Goal: Task Accomplishment & Management: Manage account settings

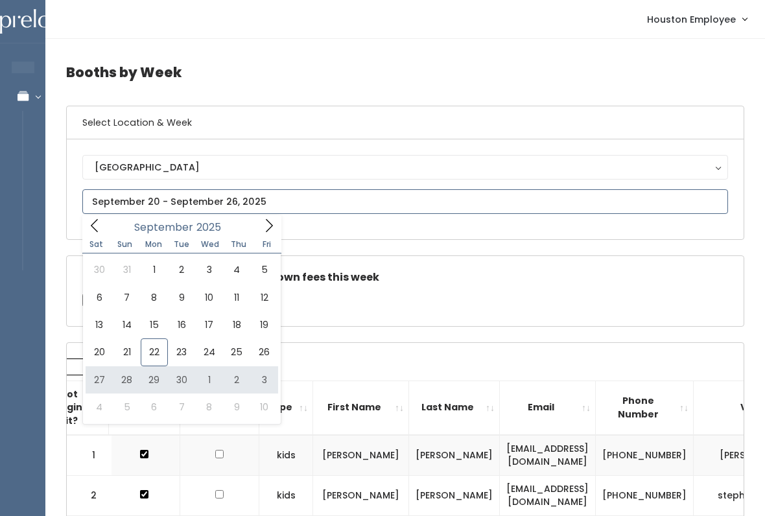
type input "[DATE] to [DATE]"
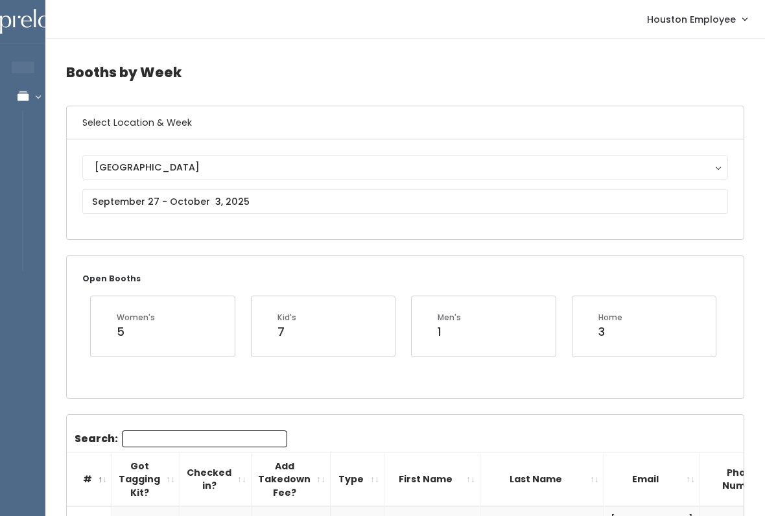
click at [165, 435] on input "Search:" at bounding box center [204, 438] width 165 height 17
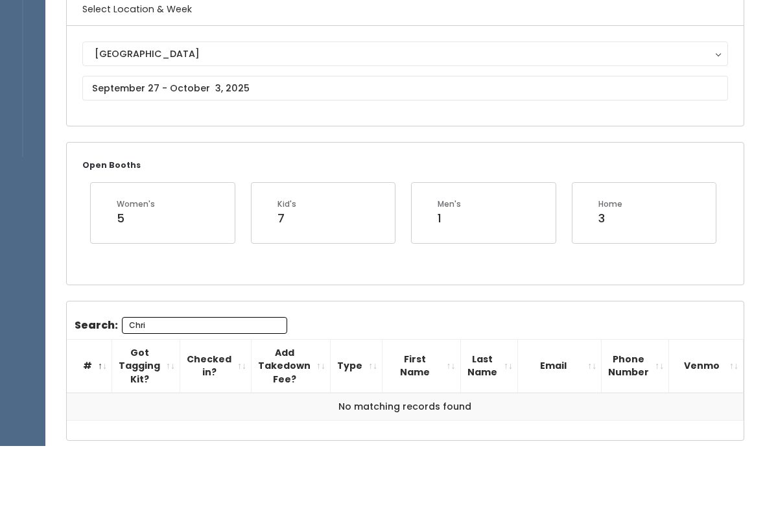
scroll to position [43, 0]
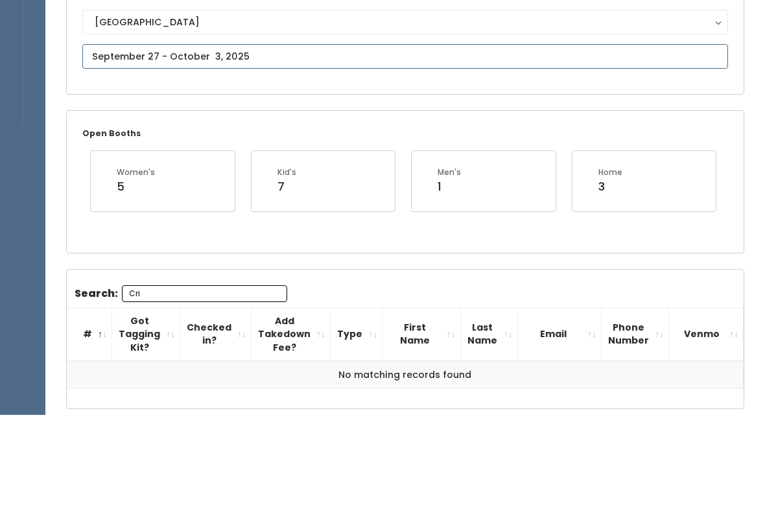
click at [110, 58] on body "EMPLOYEES Manage Bookings Booths by Week All Bookings Bookings with Booths Boot…" at bounding box center [382, 272] width 765 height 631
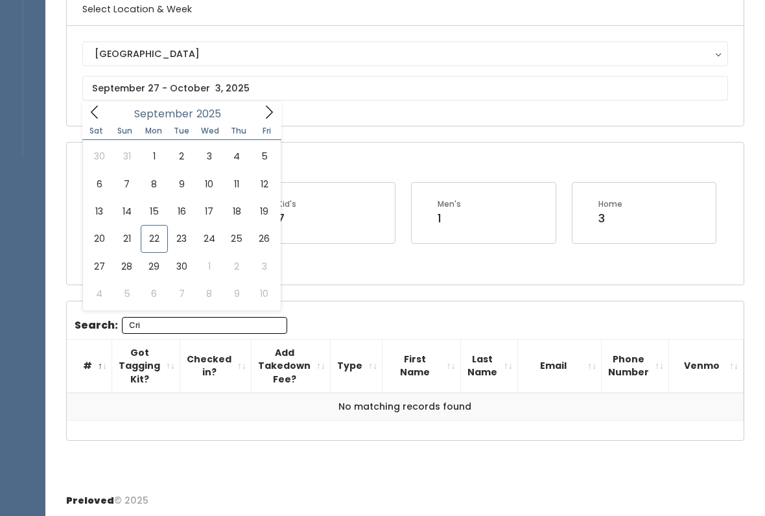
click at [153, 321] on input "Cri" at bounding box center [204, 325] width 165 height 17
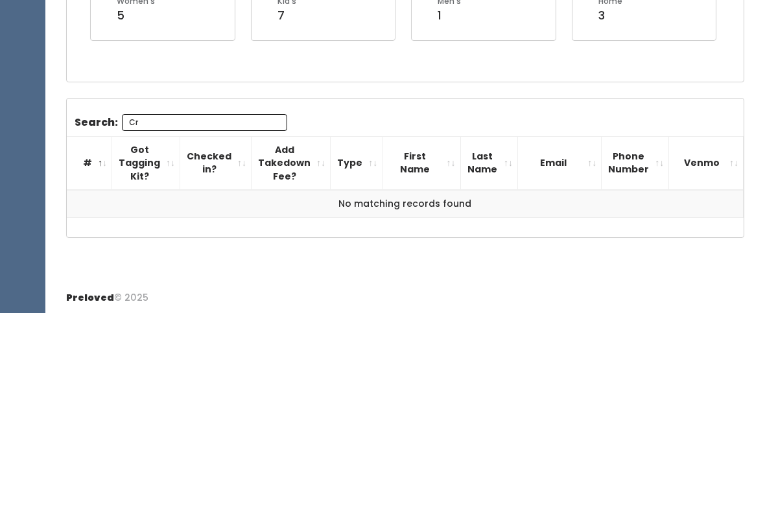
type input "C"
type input "S"
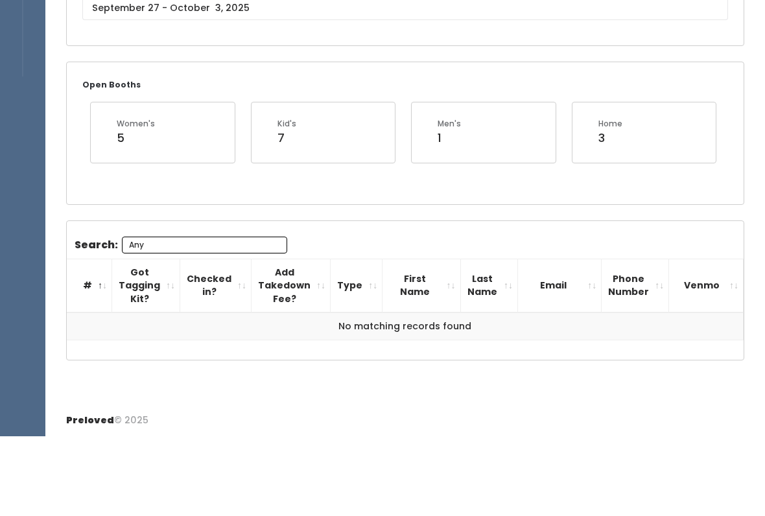
type input "Any"
click at [128, 14] on body "EMPLOYEES Manage Bookings Booths by Week All Bookings Bookings with Booths Boot…" at bounding box center [382, 202] width 765 height 631
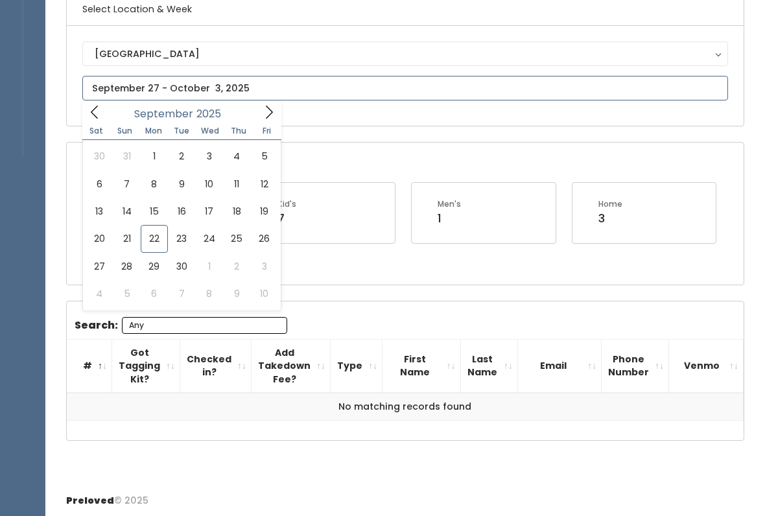
type input "[DATE] to [DATE]"
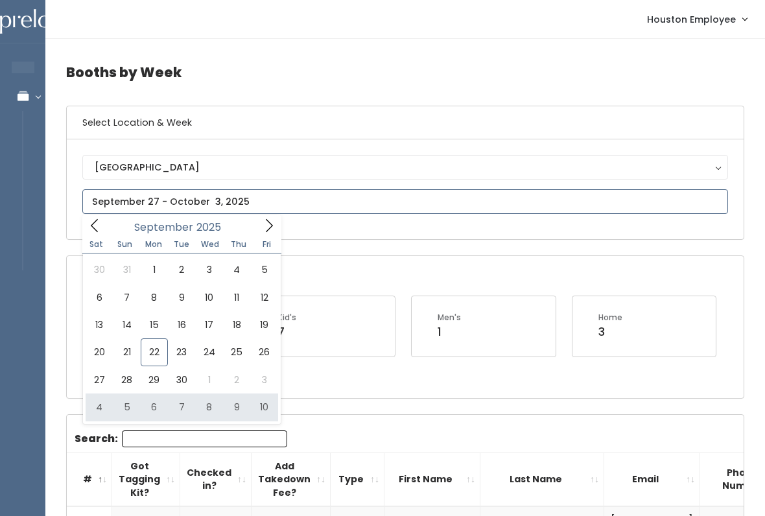
type input "October 4 to October 10"
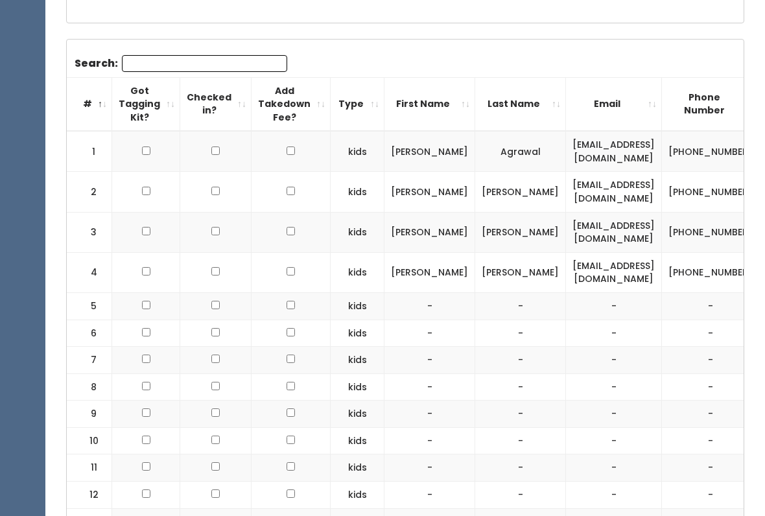
click at [154, 63] on input "Search:" at bounding box center [204, 64] width 165 height 17
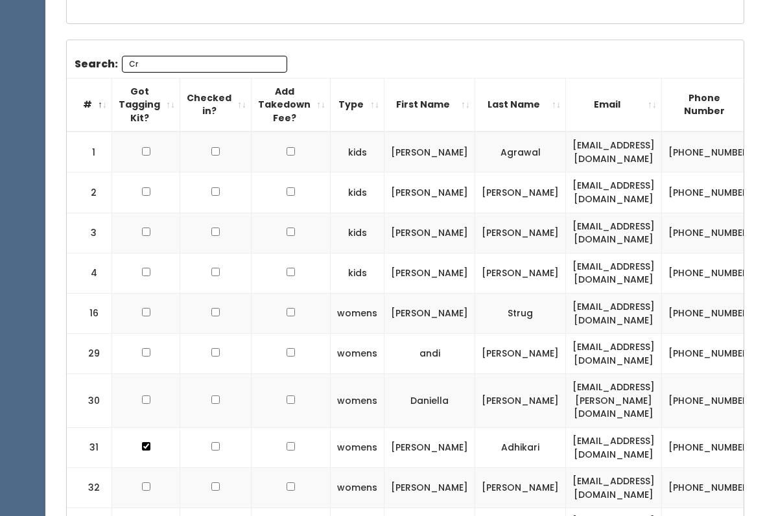
scroll to position [113, 0]
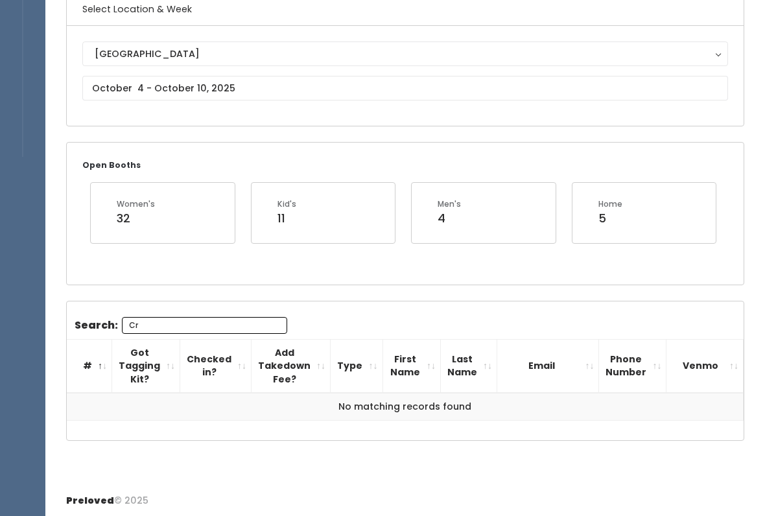
type input "Cri"
